Goal: Information Seeking & Learning: Understand process/instructions

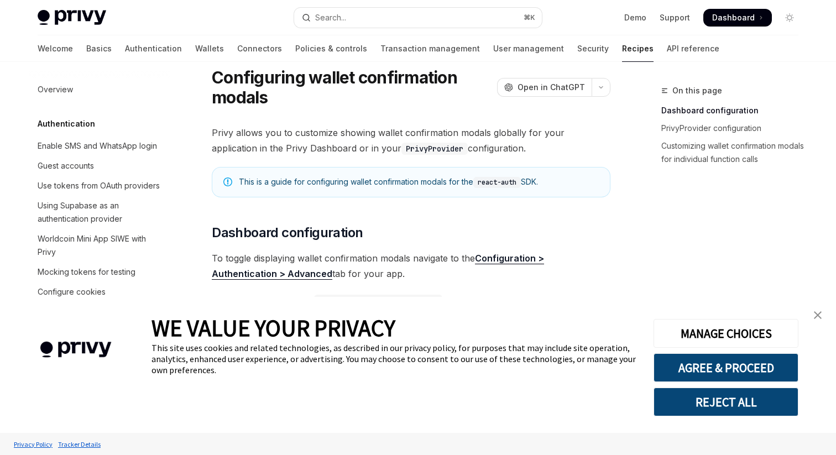
scroll to position [418, 0]
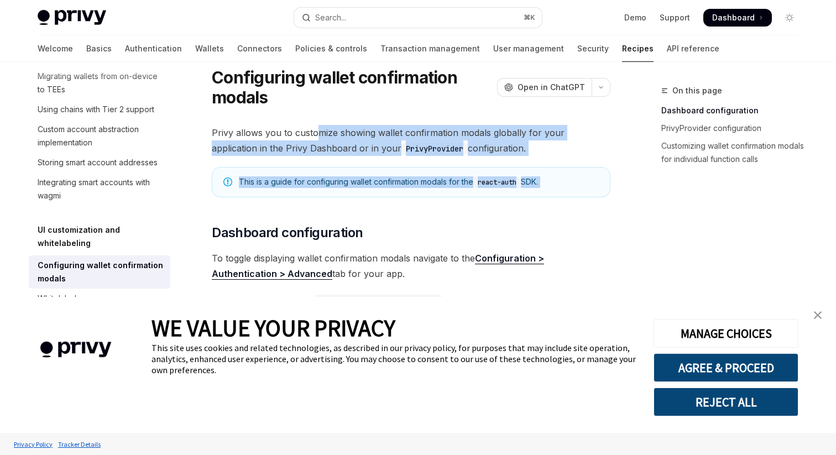
drag, startPoint x: 314, startPoint y: 133, endPoint x: 353, endPoint y: 208, distance: 84.8
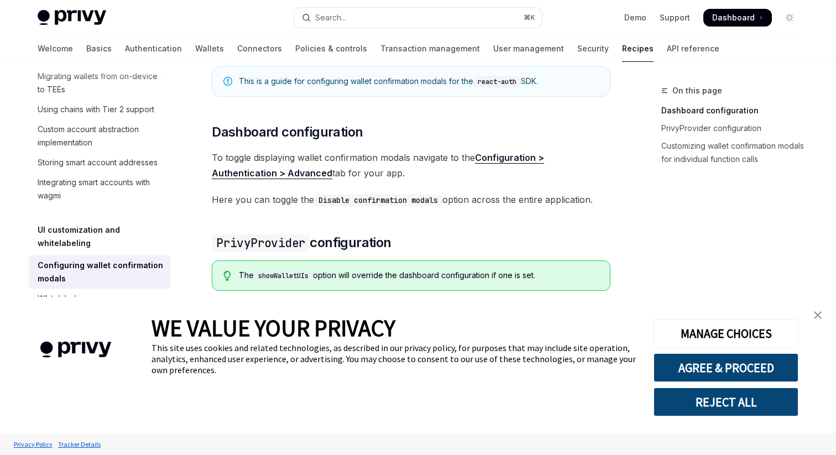
scroll to position [136, 0]
drag, startPoint x: 359, startPoint y: 199, endPoint x: 403, endPoint y: 249, distance: 66.5
click at [403, 249] on div "Privy allows you to customize showing wallet confirmation modals globally for y…" at bounding box center [411, 432] width 398 height 819
click at [439, 247] on h2 "​ PrivyProvider configuration" at bounding box center [411, 242] width 398 height 18
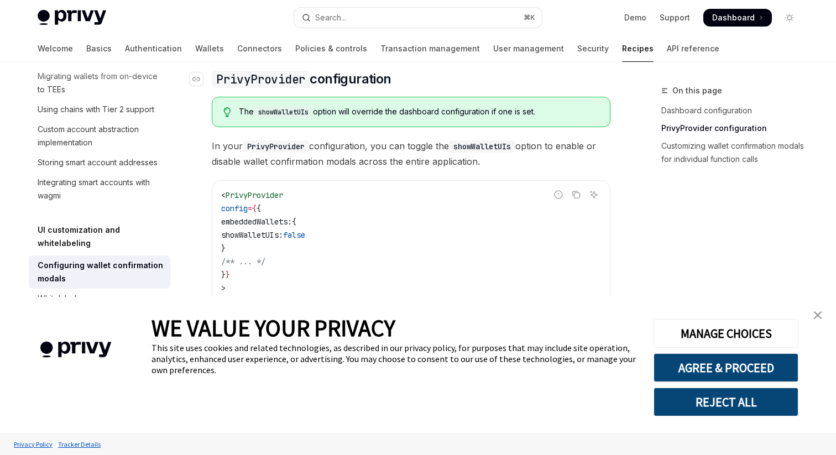
scroll to position [301, 0]
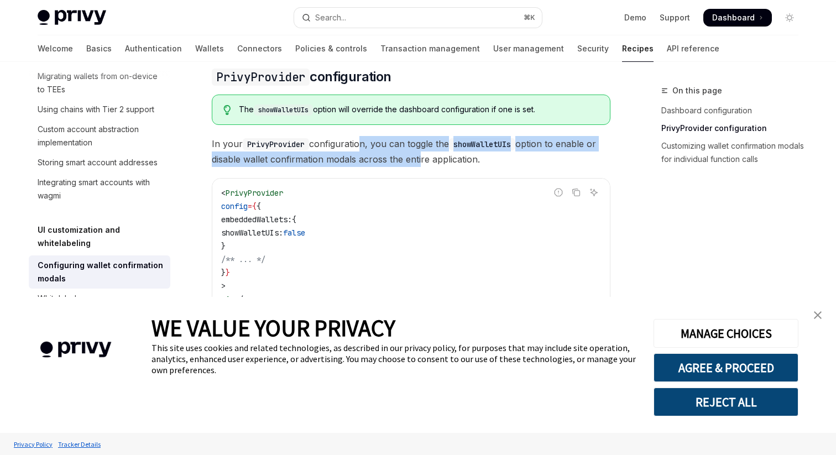
drag, startPoint x: 360, startPoint y: 144, endPoint x: 417, endPoint y: 160, distance: 59.5
click at [417, 160] on span "In your PrivyProvider configuration, you can toggle the showWalletUIs option to…" at bounding box center [411, 151] width 398 height 31
click at [444, 160] on span "In your PrivyProvider configuration, you can toggle the showWalletUIs option to…" at bounding box center [411, 151] width 398 height 31
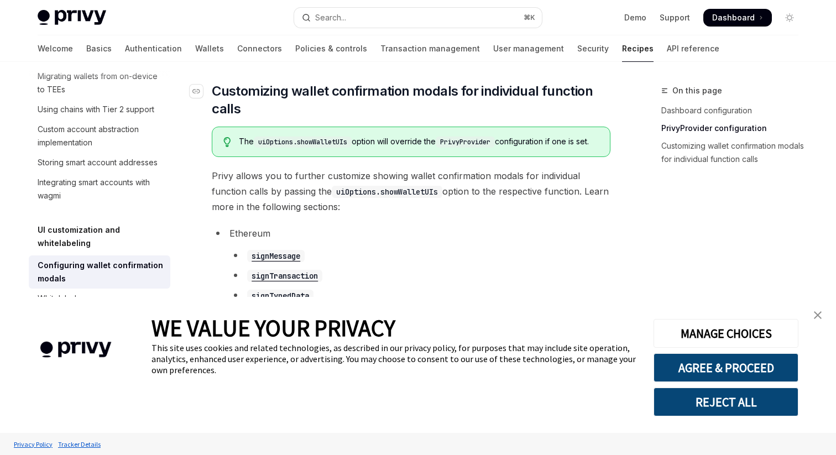
scroll to position [581, 0]
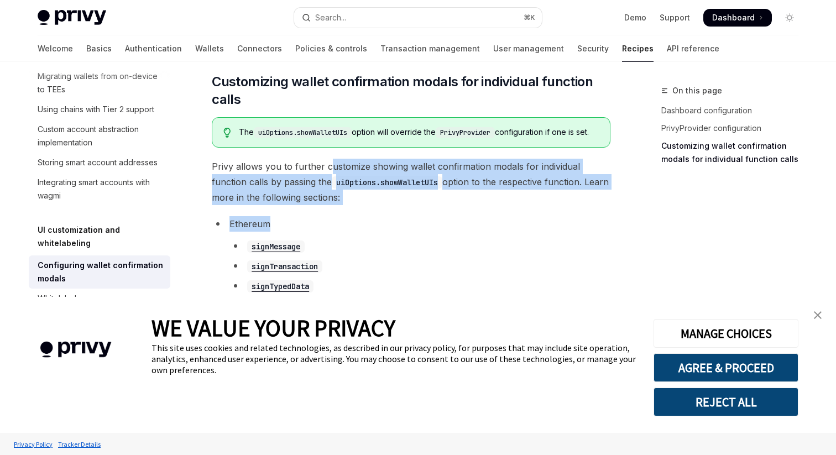
drag, startPoint x: 327, startPoint y: 178, endPoint x: 353, endPoint y: 227, distance: 55.1
click at [374, 231] on li "Ethereum signMessage signTransaction signTypedData sendTransaction" at bounding box center [411, 264] width 398 height 97
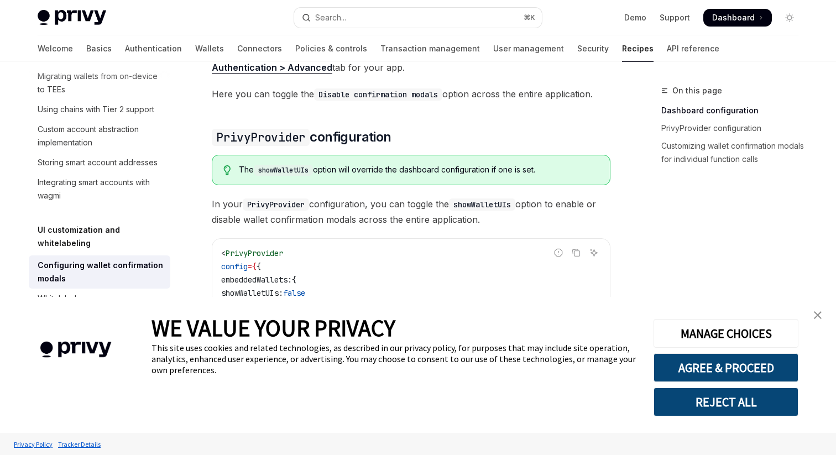
scroll to position [241, 0]
drag, startPoint x: 332, startPoint y: 206, endPoint x: 363, endPoint y: 225, distance: 37.0
click at [363, 225] on span "In your PrivyProvider configuration, you can toggle the showWalletUIs option to…" at bounding box center [411, 211] width 398 height 31
click at [393, 217] on span "In your PrivyProvider configuration, you can toggle the showWalletUIs option to…" at bounding box center [411, 211] width 398 height 31
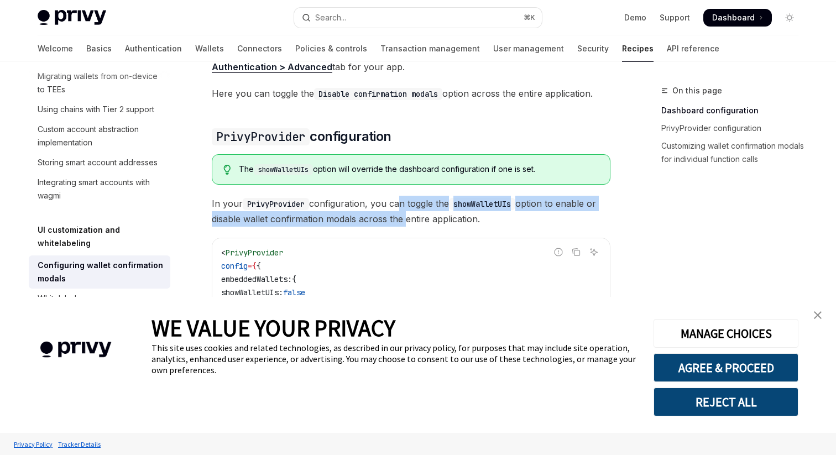
drag, startPoint x: 403, startPoint y: 216, endPoint x: 398, endPoint y: 206, distance: 10.6
click at [398, 206] on span "In your PrivyProvider configuration, you can toggle the showWalletUIs option to…" at bounding box center [411, 211] width 398 height 31
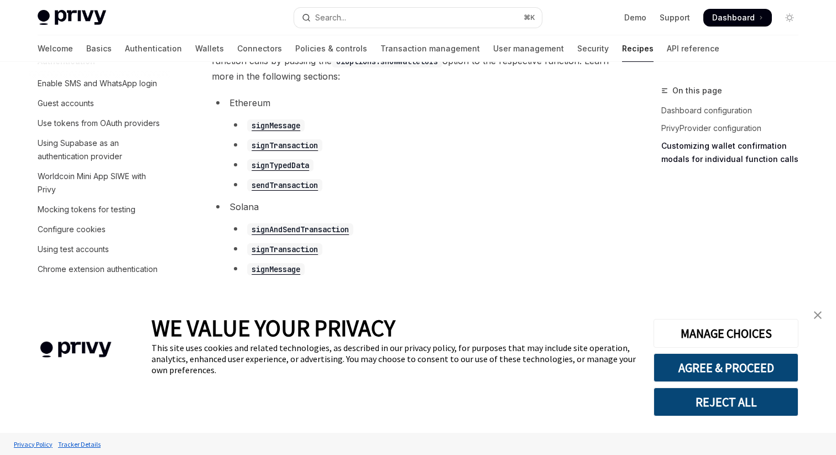
scroll to position [0, 0]
